Goal: Communication & Community: Answer question/provide support

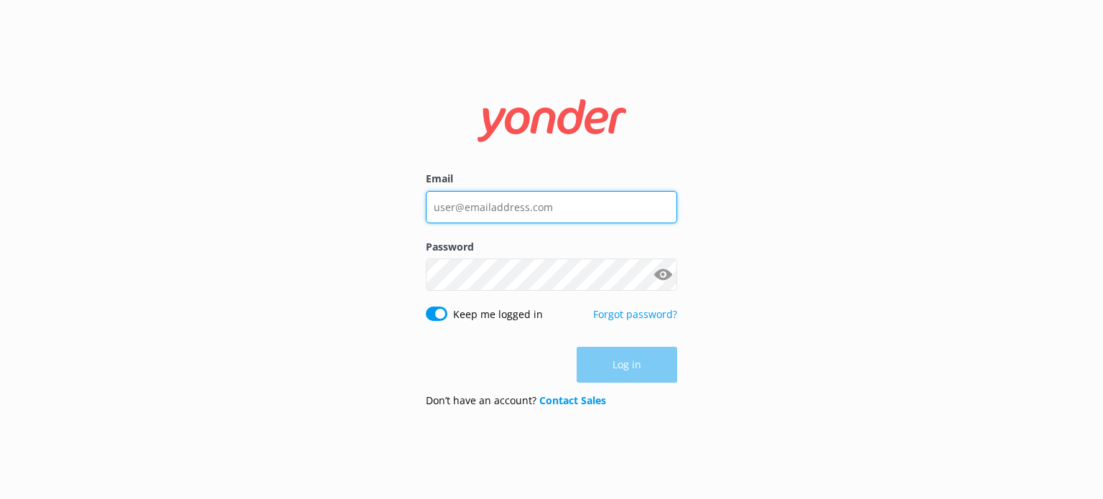
type input "steffany@incadventures.com"
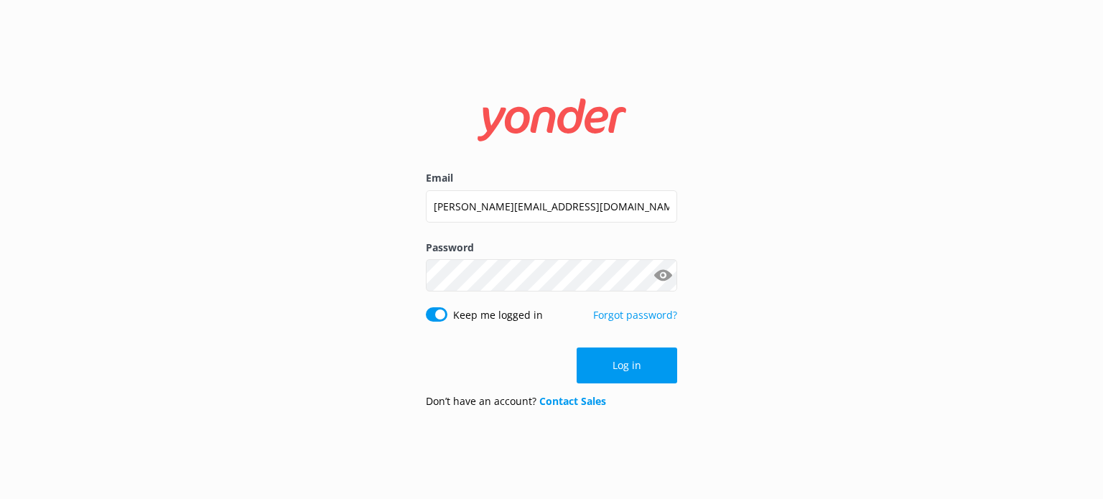
click at [657, 264] on button "Show password" at bounding box center [662, 275] width 29 height 29
click at [657, 364] on button "Log in" at bounding box center [626, 365] width 100 height 36
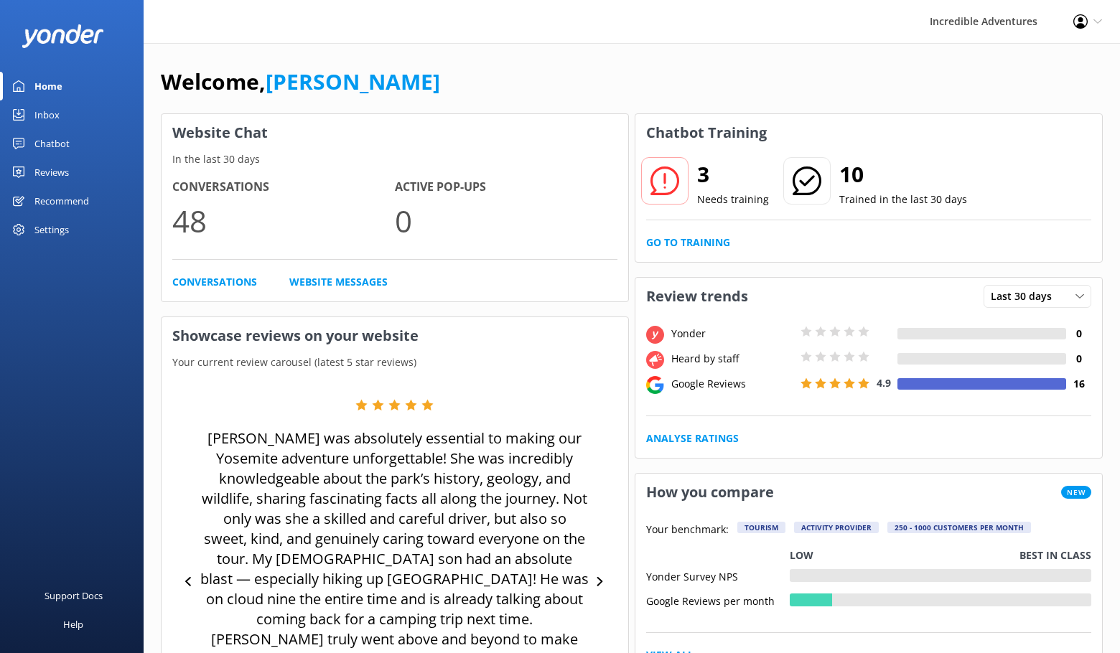
click at [60, 112] on link "Inbox" at bounding box center [72, 114] width 144 height 29
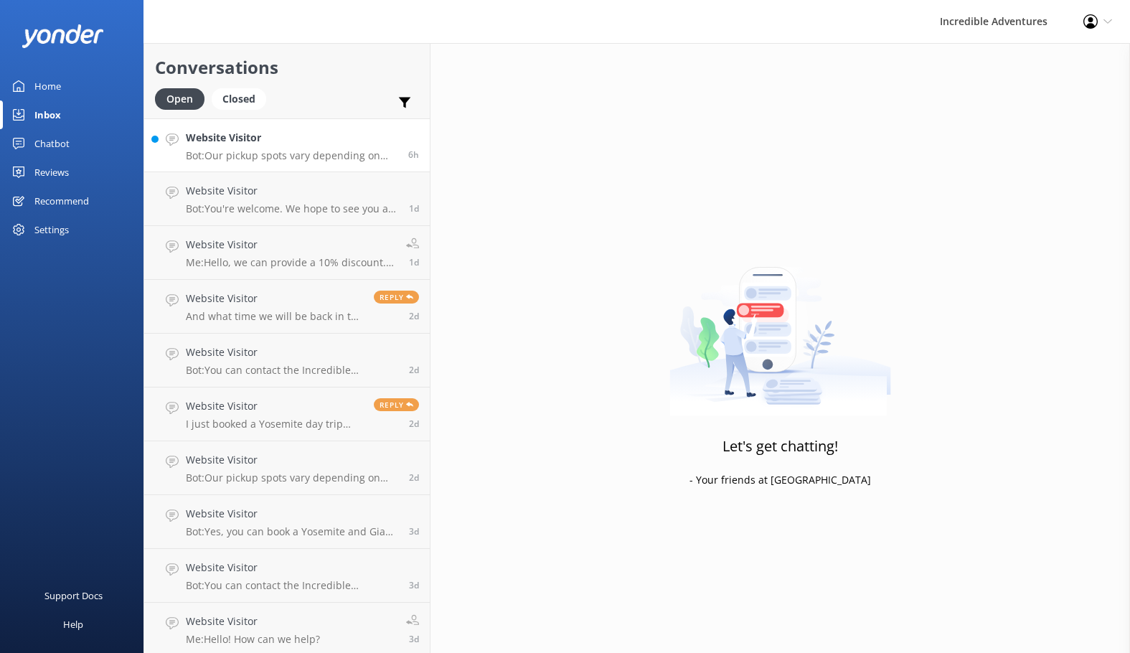
click at [297, 151] on p "Bot: Our pickup spots vary depending on the tour you select. To get the most ac…" at bounding box center [292, 155] width 212 height 13
